Goal: Task Accomplishment & Management: Use online tool/utility

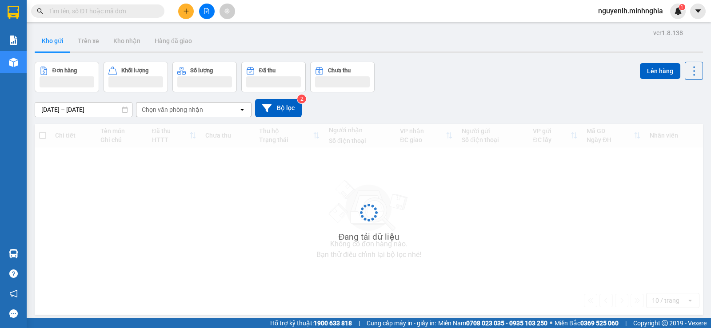
click at [84, 10] on input "text" at bounding box center [101, 11] width 105 height 10
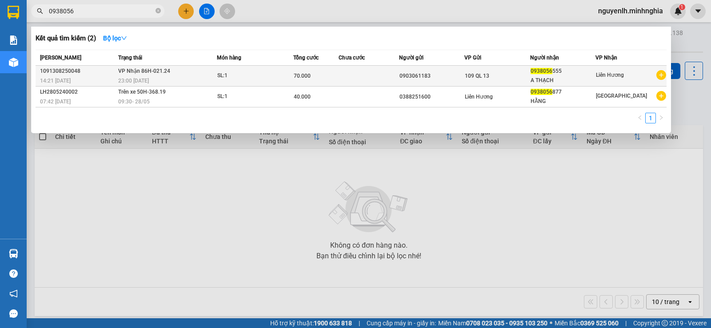
type input "0938056"
click at [419, 77] on div "0903061183" at bounding box center [431, 76] width 64 height 9
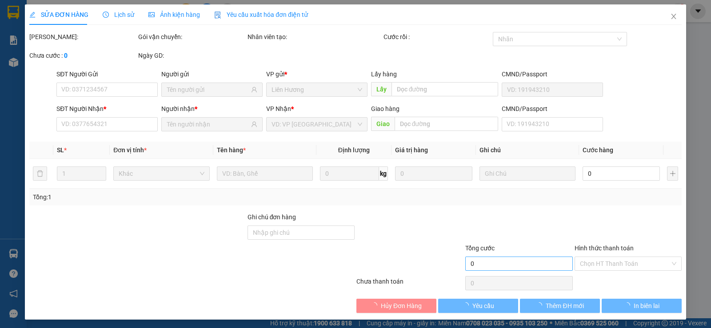
type input "0903061183"
type input "0938056555"
type input "A THẠCH"
type input "70.000"
